Goal: Information Seeking & Learning: Understand process/instructions

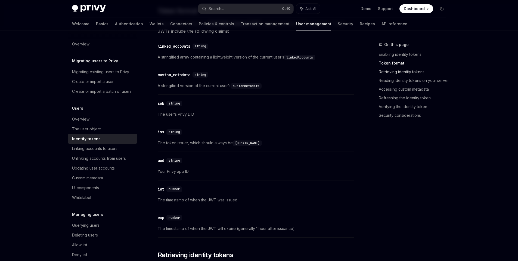
click at [405, 72] on link "Retrieving identity tokens" at bounding box center [415, 71] width 72 height 9
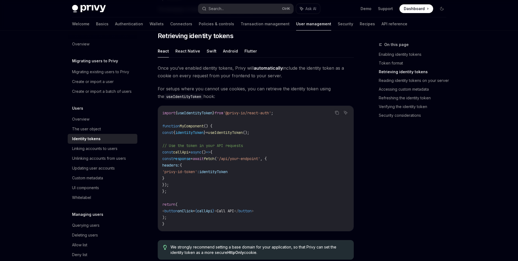
scroll to position [454, 0]
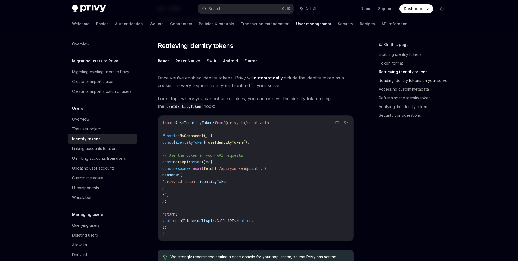
click at [396, 80] on link "Reading identity tokens on your server" at bounding box center [415, 80] width 72 height 9
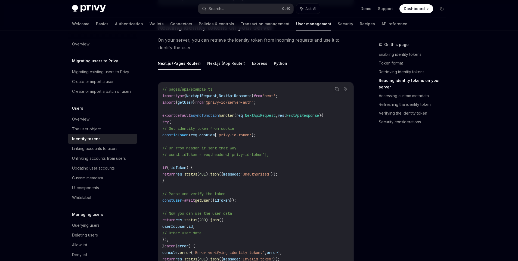
scroll to position [727, 0]
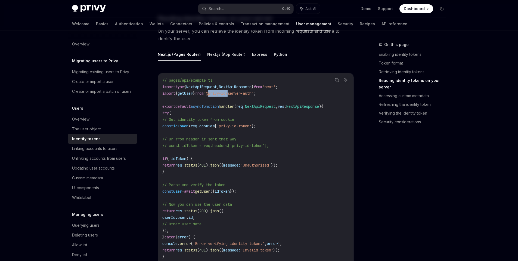
drag, startPoint x: 219, startPoint y: 93, endPoint x: 240, endPoint y: 93, distance: 20.7
click at [240, 93] on span "'@privy-io/server-auth'" at bounding box center [229, 93] width 50 height 5
copy span "@privy-io"
click at [238, 102] on code "// pages/api/example.ts import type { NextApiRequest , NextApiResponse } from '…" at bounding box center [255, 171] width 187 height 189
drag, startPoint x: 220, startPoint y: 92, endPoint x: 267, endPoint y: 94, distance: 46.8
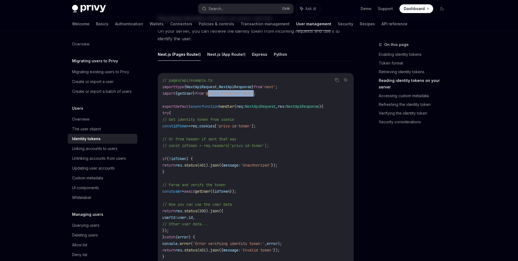
click at [254, 94] on span "'@privy-io/server-auth'" at bounding box center [229, 93] width 50 height 5
copy span "@privy-io/server-auth"
drag, startPoint x: 163, startPoint y: 92, endPoint x: 281, endPoint y: 96, distance: 117.9
click at [281, 96] on code "// pages/api/example.ts import type { NextApiRequest , NextApiResponse } from '…" at bounding box center [255, 171] width 187 height 189
click at [255, 96] on code "// pages/api/example.ts import type { NextApiRequest , NextApiResponse } from '…" at bounding box center [255, 171] width 187 height 189
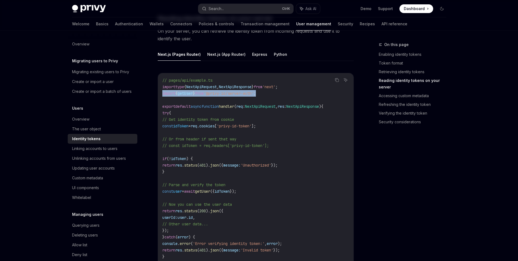
drag, startPoint x: 163, startPoint y: 93, endPoint x: 272, endPoint y: 92, distance: 108.8
click at [274, 93] on code "// pages/api/example.ts import type { NextApiRequest , NextApiResponse } from '…" at bounding box center [255, 171] width 187 height 189
copy span "import { getUser } from '@privy-io/server-auth' ;"
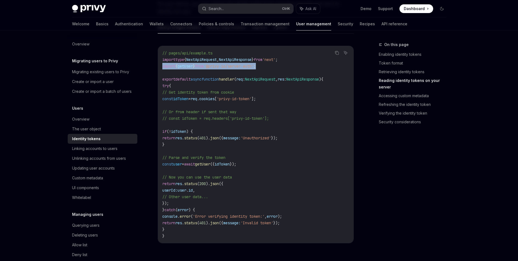
scroll to position [781, 0]
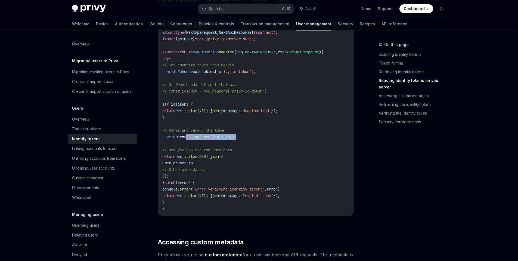
drag, startPoint x: 202, startPoint y: 137, endPoint x: 260, endPoint y: 138, distance: 58.2
click at [236, 138] on span "const user = await getUser ({ idToken });" at bounding box center [199, 136] width 74 height 5
copy span "await getUser ({ idToken })"
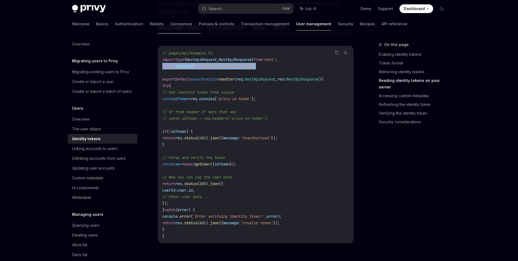
drag, startPoint x: 163, startPoint y: 65, endPoint x: 280, endPoint y: 63, distance: 116.4
click at [283, 63] on code "// pages/api/example.ts import type { NextApiRequest , NextApiResponse } from '…" at bounding box center [255, 144] width 187 height 189
copy span "import { getUser } from '@privy-io/server-auth' ;"
click at [249, 92] on code "// pages/api/example.ts import type { NextApiRequest , NextApiResponse } from '…" at bounding box center [255, 144] width 187 height 189
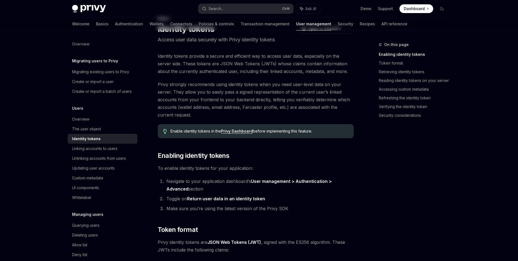
scroll to position [0, 0]
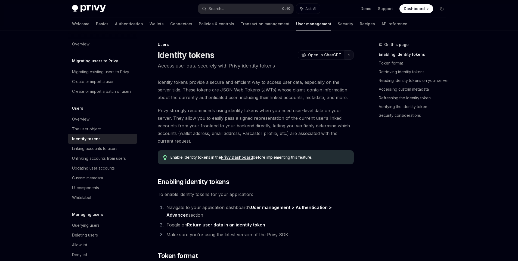
click at [351, 52] on button "button" at bounding box center [349, 54] width 9 height 9
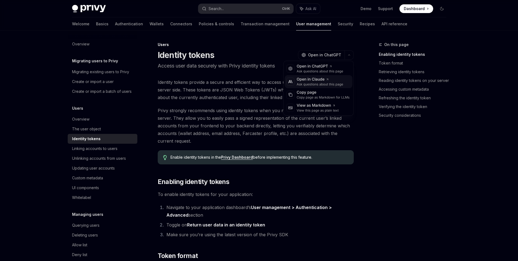
click at [315, 79] on div "Open in Claude" at bounding box center [320, 79] width 47 height 5
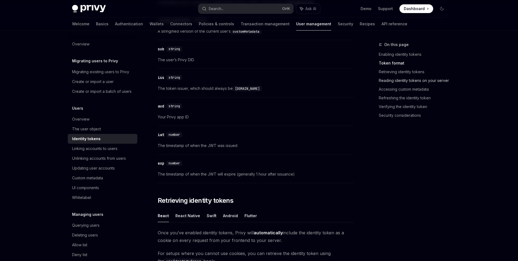
click at [400, 81] on link "Reading identity tokens on your server" at bounding box center [415, 80] width 72 height 9
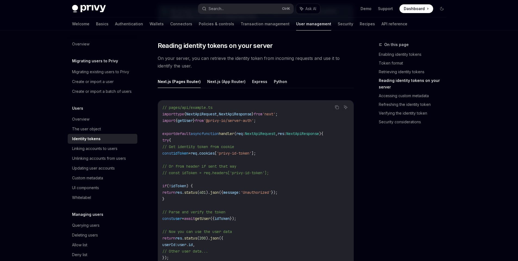
scroll to position [727, 0]
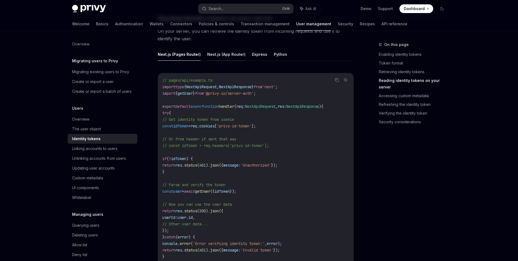
click at [229, 56] on button "Next.js (App Router)" at bounding box center [226, 54] width 38 height 13
type textarea "*"
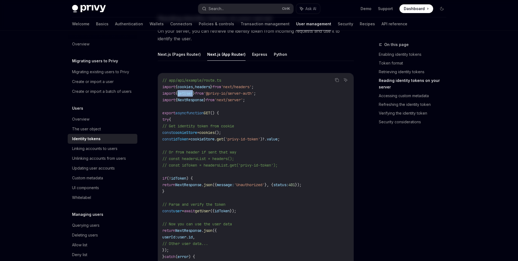
drag, startPoint x: 183, startPoint y: 94, endPoint x: 199, endPoint y: 93, distance: 16.1
click at [199, 93] on span "import { getUser } from '@privy-io/server-auth' ;" at bounding box center [209, 93] width 94 height 5
copy span "getUser"
click at [193, 93] on span "getUser" at bounding box center [185, 93] width 15 height 5
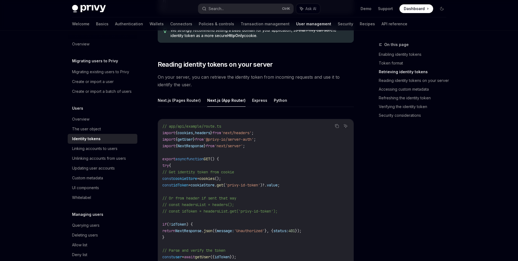
scroll to position [699, 0]
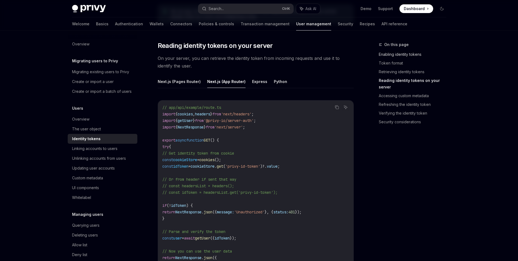
click at [421, 54] on link "Enabling identity tokens" at bounding box center [415, 54] width 72 height 9
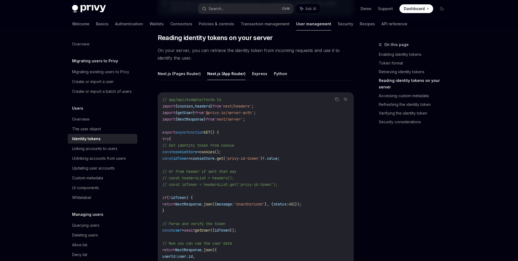
scroll to position [734, 0]
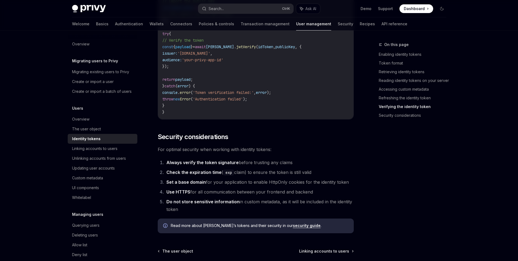
scroll to position [1714, 0]
